Goal: Download file/media

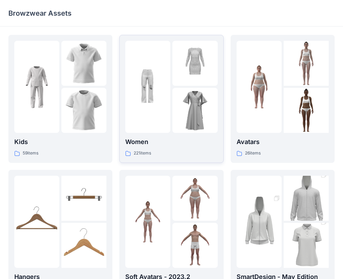
click at [173, 91] on div at bounding box center [194, 110] width 45 height 45
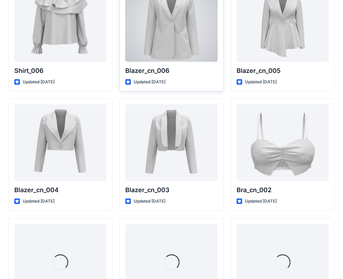
scroll to position [4121, 0]
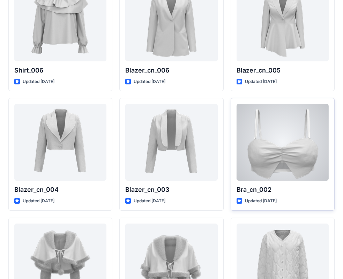
click at [288, 155] on div at bounding box center [283, 142] width 92 height 77
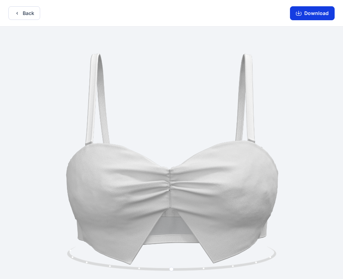
click at [318, 13] on button "Download" at bounding box center [312, 13] width 45 height 14
click at [307, 13] on button "Download" at bounding box center [312, 13] width 45 height 14
click at [16, 13] on icon "button" at bounding box center [17, 13] width 6 height 6
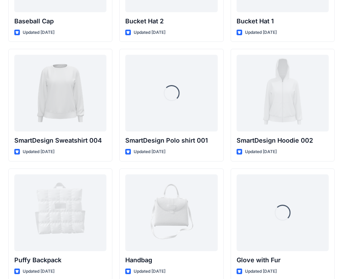
scroll to position [5252, 0]
